Goal: Check status: Check status

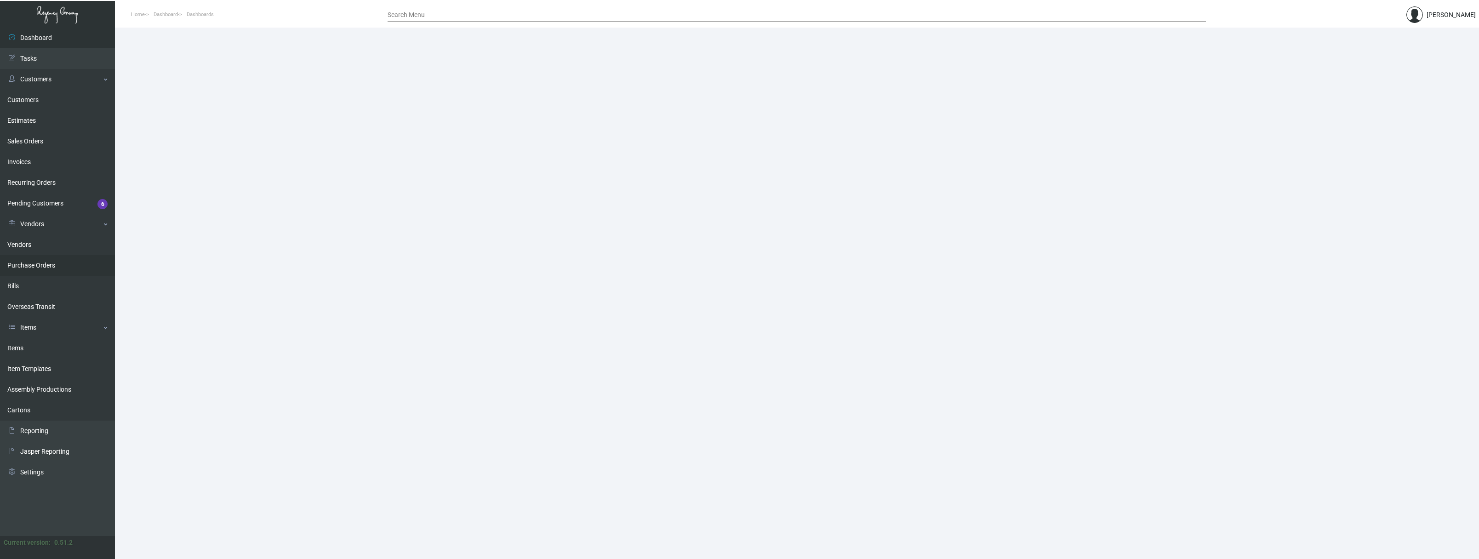
click at [41, 265] on link "Purchase Orders" at bounding box center [57, 265] width 115 height 21
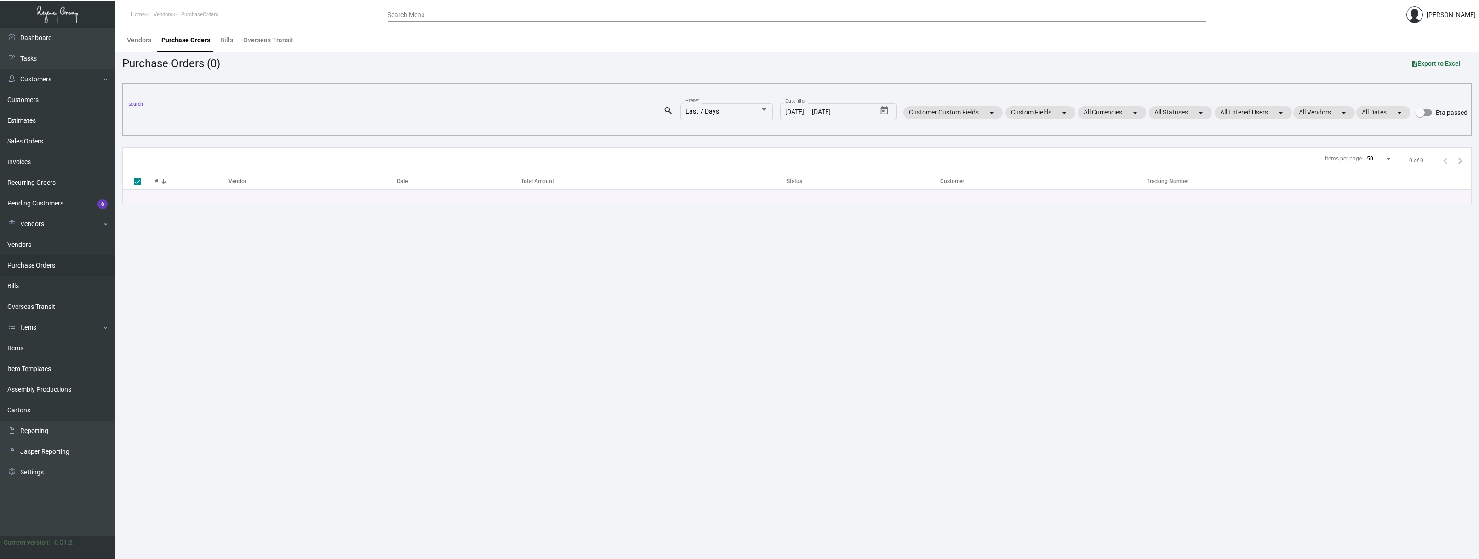
click at [180, 113] on input "Search" at bounding box center [395, 113] width 535 height 7
paste input "108261"
type input "108261"
checkbox input "false"
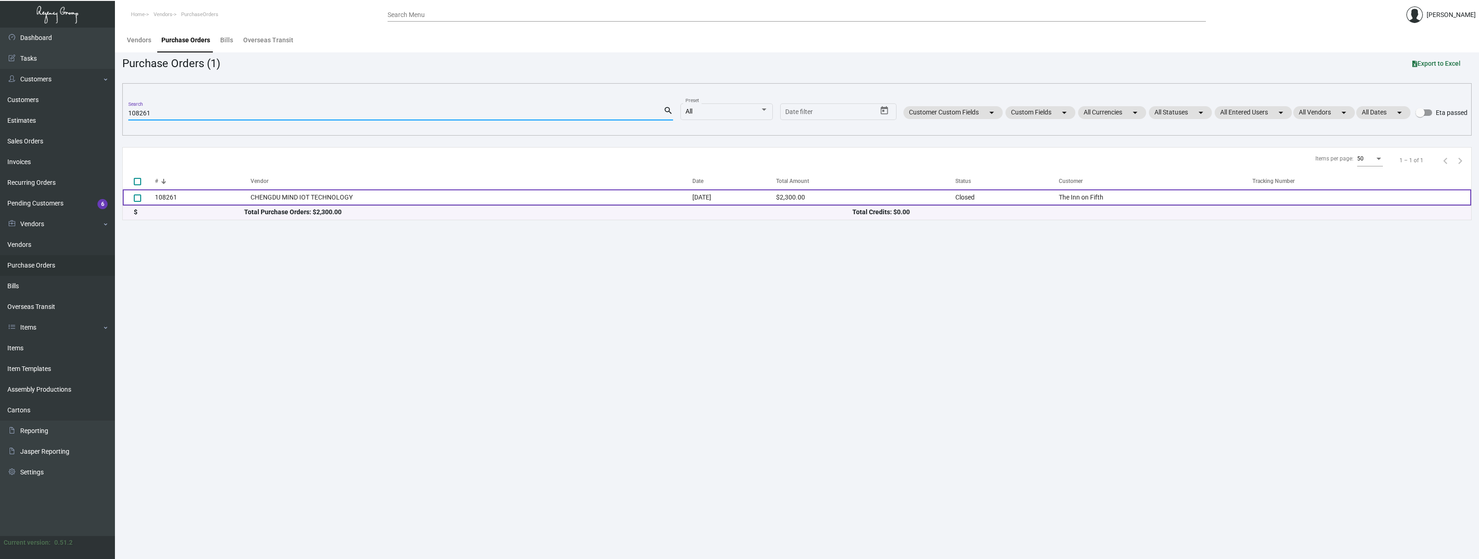
type input "108261"
click at [166, 198] on td "108261" at bounding box center [203, 197] width 96 height 16
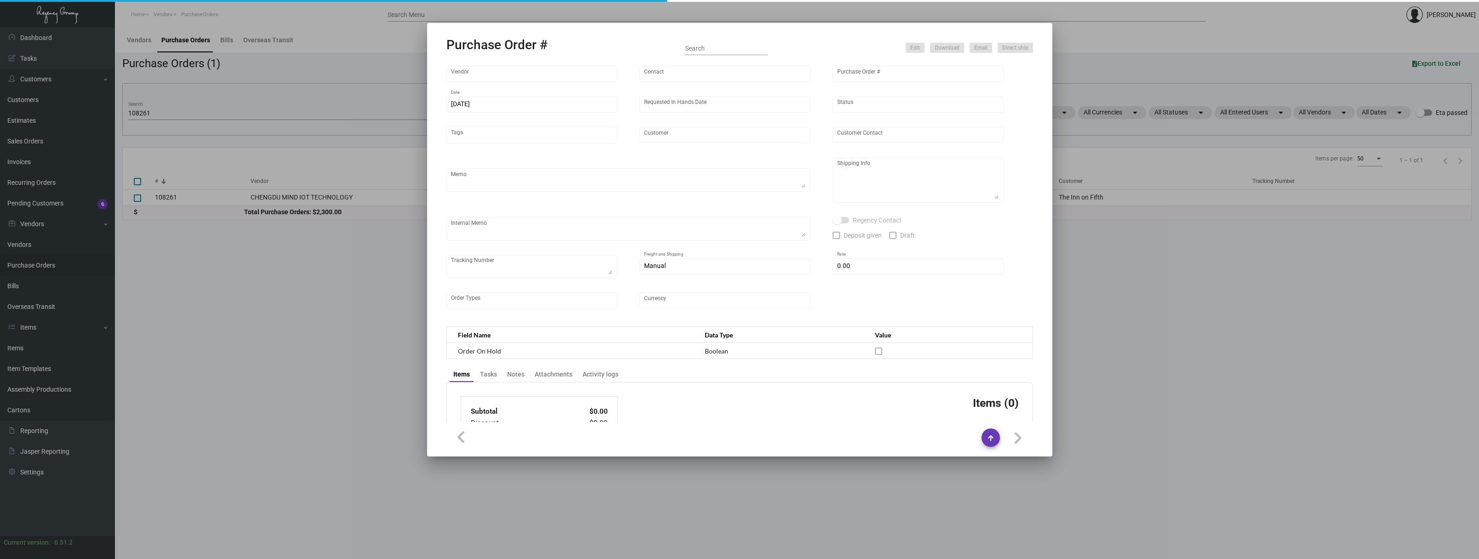
type input "CHENGDU MIND IOT TECHNOLOGY"
type input "[PERSON_NAME]"
type input "108261"
type input "[DATE]"
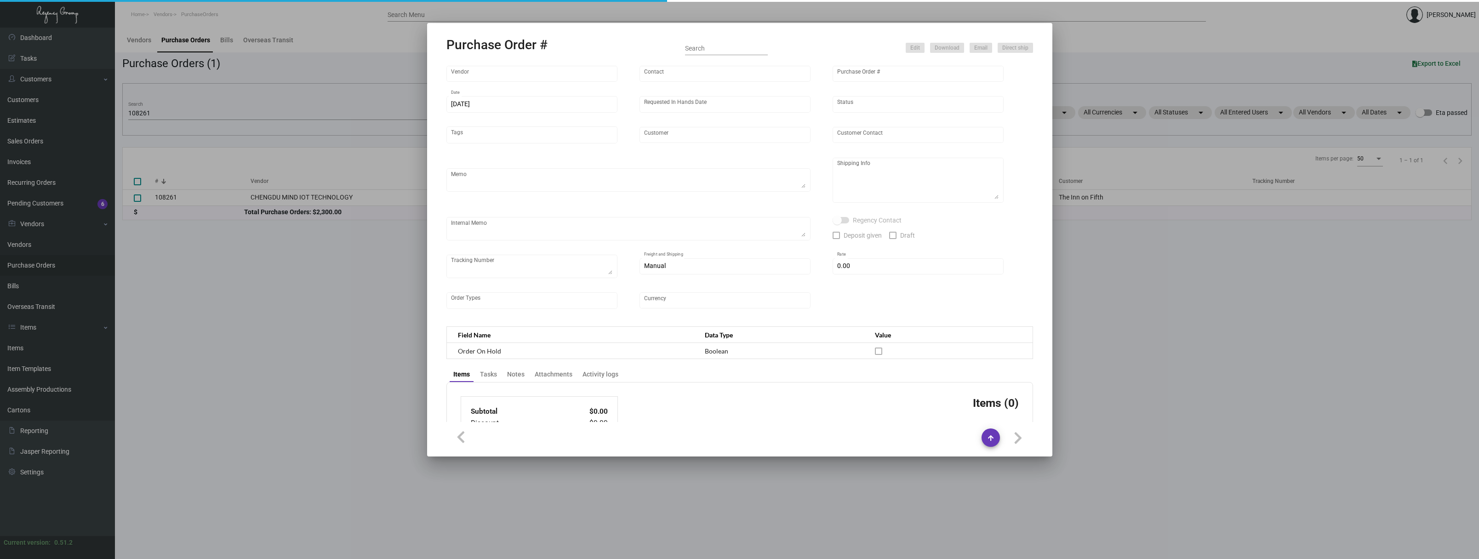
type input "The Inn on Fifth"
type textarea "5K air to [GEOGRAPHIC_DATA], 5K via boat"
type textarea "Regency Group NJ - [PERSON_NAME] [STREET_ADDRESS]"
checkbox input "true"
type input "$ 0.00"
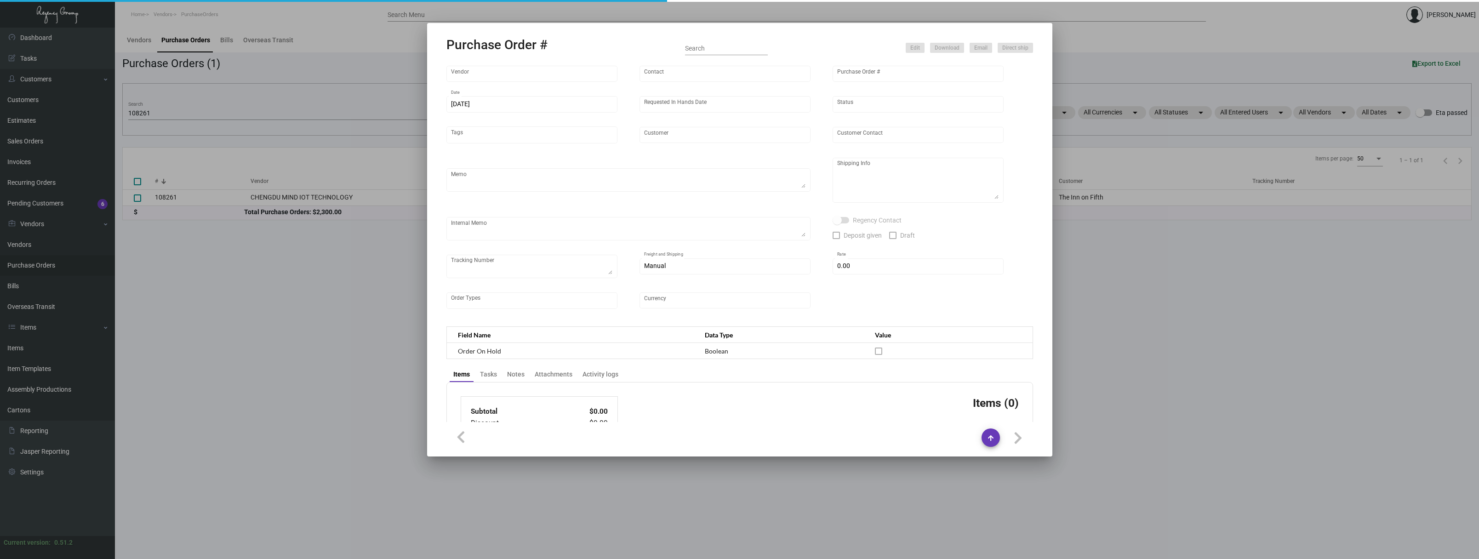
type input "United States Dollar $"
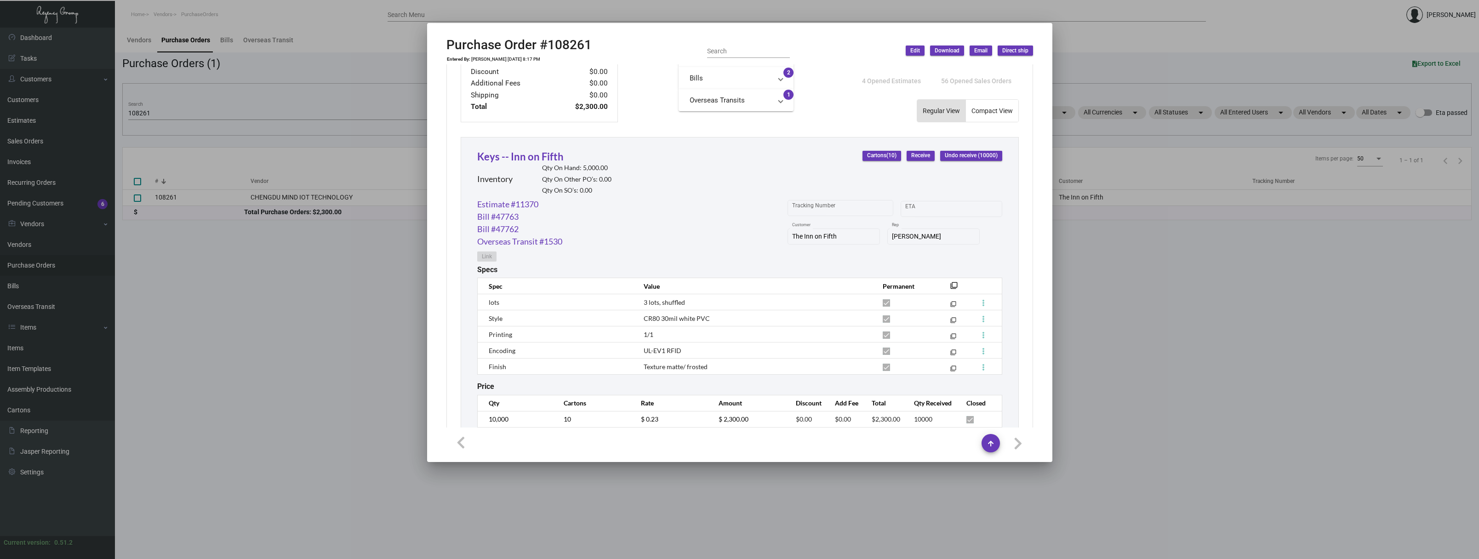
scroll to position [370, 0]
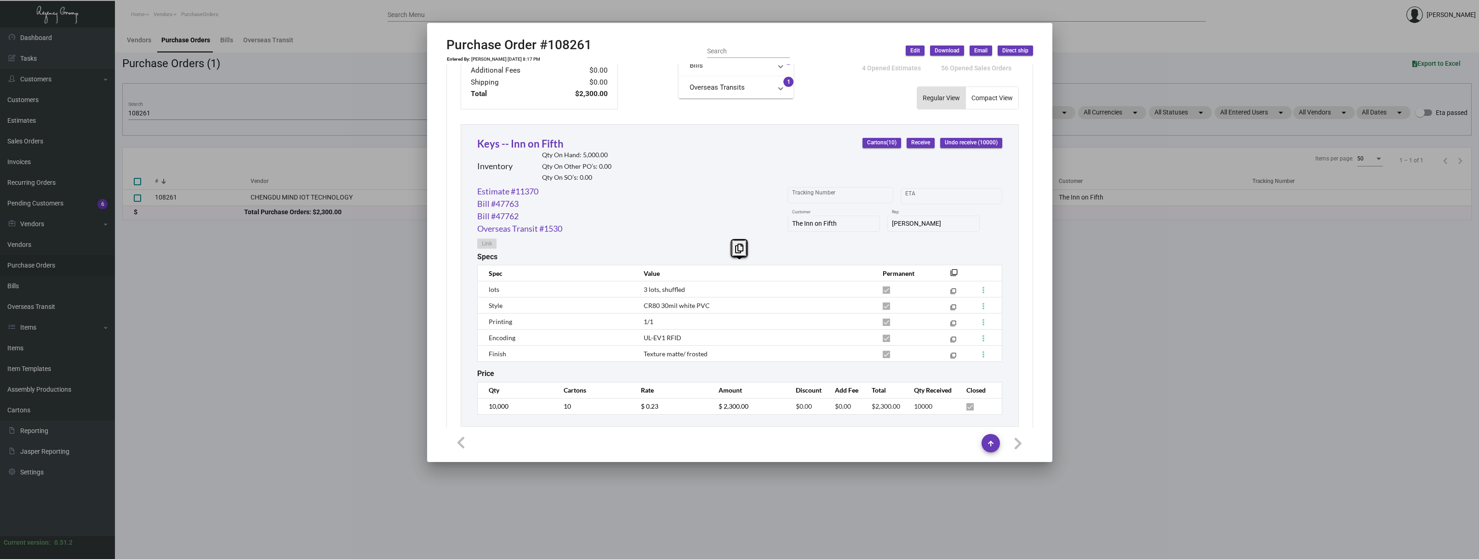
drag, startPoint x: 698, startPoint y: 337, endPoint x: 487, endPoint y: 260, distance: 225.2
click at [487, 260] on transaction-item-specs "Specs Spec Value Permanent filter_none lots 3 lots, shuffled filter_none Style …" at bounding box center [739, 306] width 525 height 109
click at [275, 302] on div at bounding box center [739, 279] width 1479 height 559
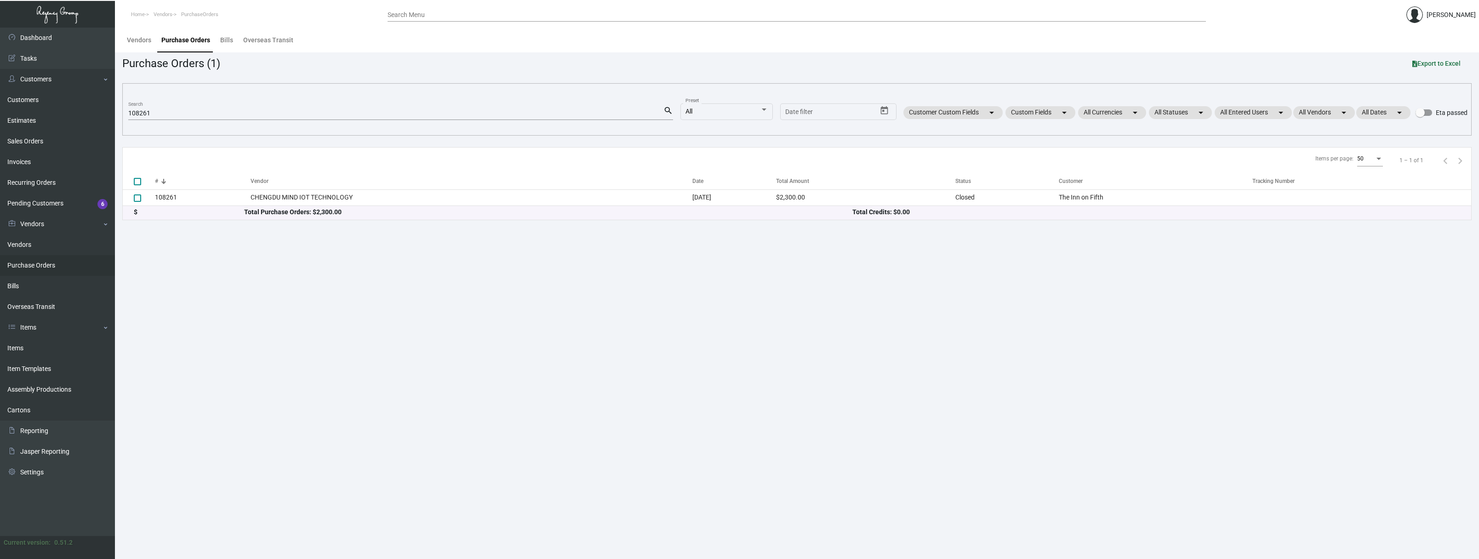
scroll to position [0, 0]
click at [145, 41] on div "Vendors" at bounding box center [139, 40] width 24 height 10
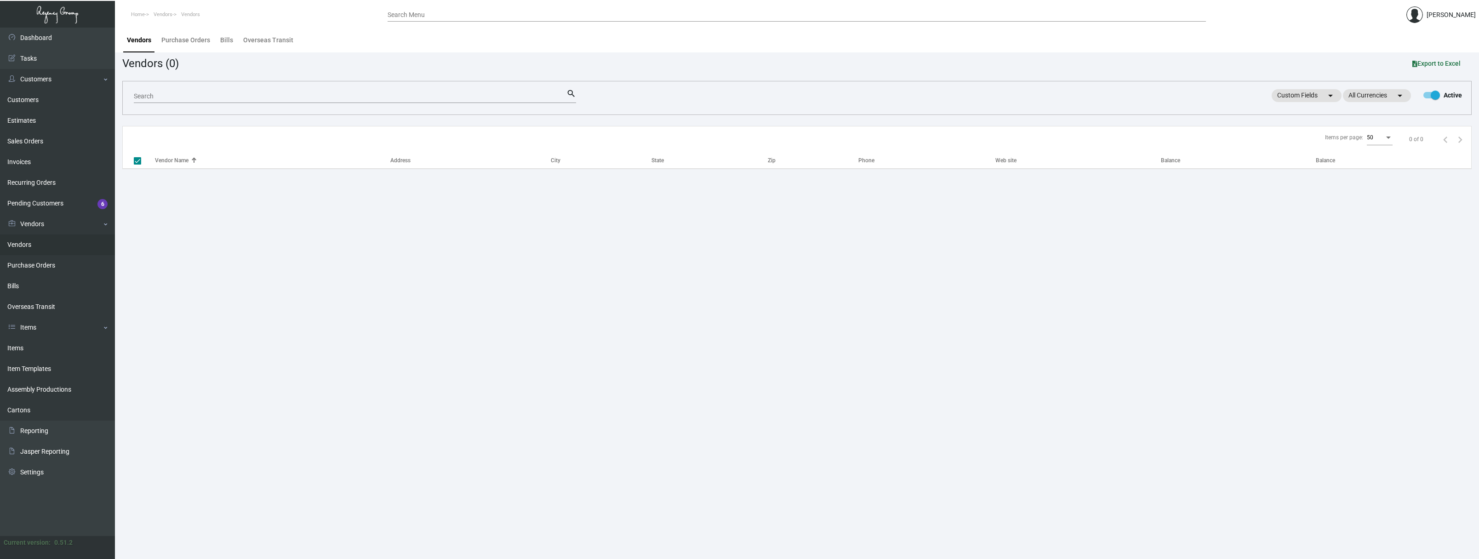
checkbox input "false"
